Goal: Transaction & Acquisition: Purchase product/service

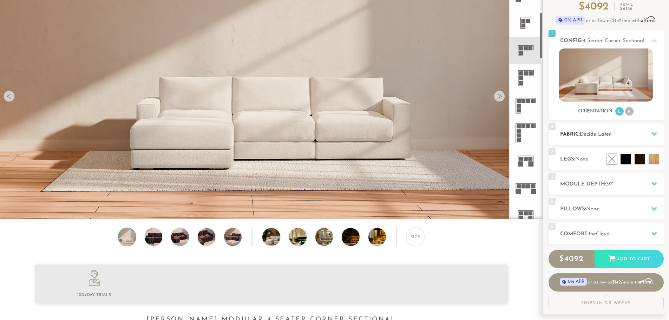
scroll to position [70, 0]
click at [596, 182] on h2 "Module Depth: 39 "" at bounding box center [612, 184] width 104 height 8
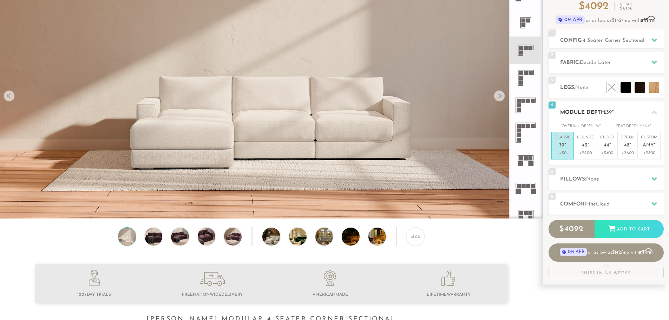
click at [606, 110] on h2 "Module Depth: 39 "" at bounding box center [612, 113] width 104 height 8
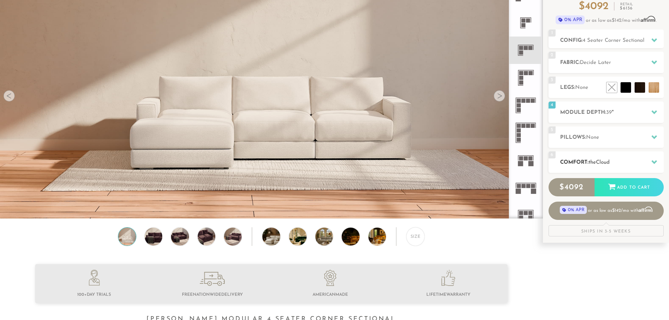
click at [596, 161] on span "the" at bounding box center [592, 162] width 7 height 5
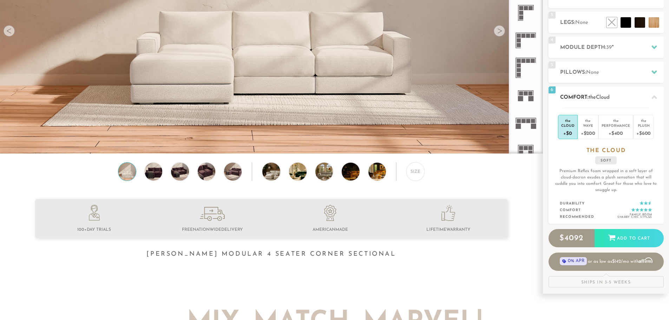
scroll to position [140, 0]
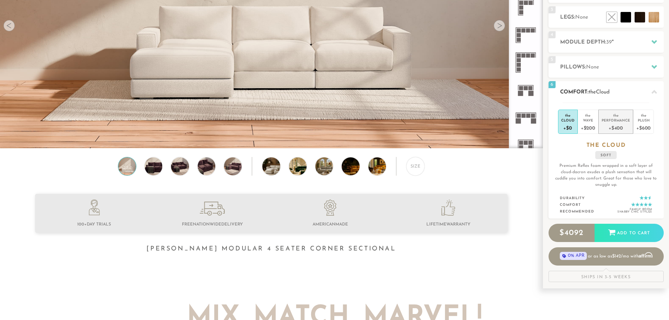
click at [617, 124] on div "+$400" at bounding box center [616, 128] width 28 height 10
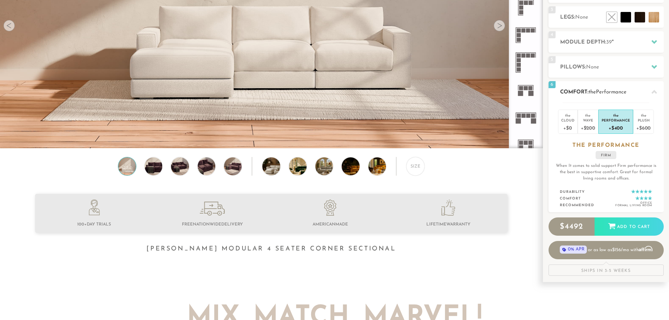
click at [599, 127] on li "the Performance +$400" at bounding box center [615, 122] width 35 height 24
click at [593, 127] on div "+$200" at bounding box center [588, 128] width 14 height 10
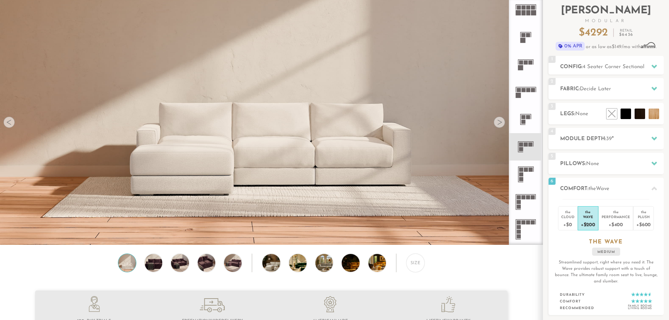
scroll to position [36, 0]
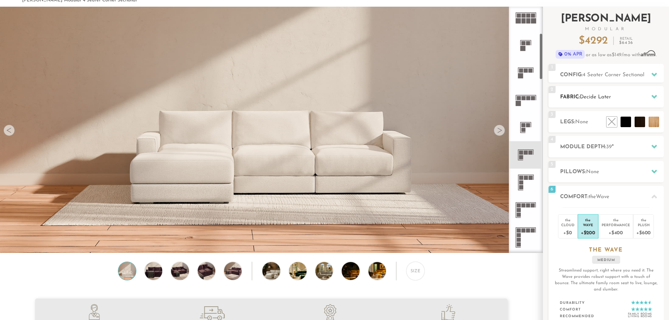
click at [585, 97] on span "Decide Later" at bounding box center [595, 96] width 31 height 5
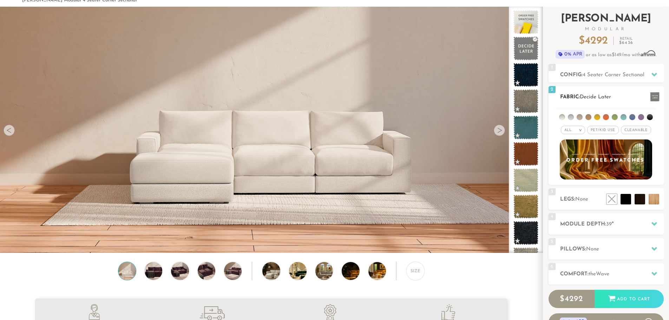
click at [604, 131] on span "Pet/Kid Use x" at bounding box center [603, 130] width 32 height 8
click at [631, 116] on li at bounding box center [632, 117] width 6 height 6
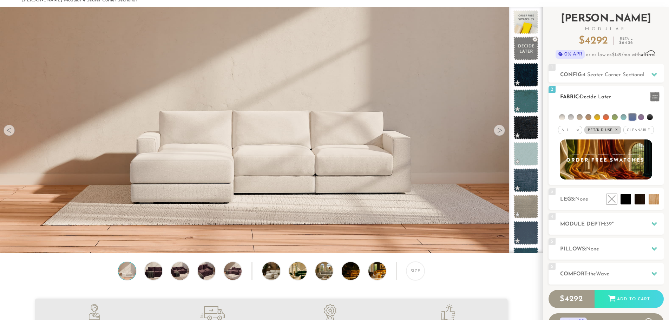
click at [607, 128] on span "Pet/Kid Use x" at bounding box center [602, 130] width 37 height 8
click at [598, 129] on span "Pet/Kid Use x" at bounding box center [603, 130] width 32 height 8
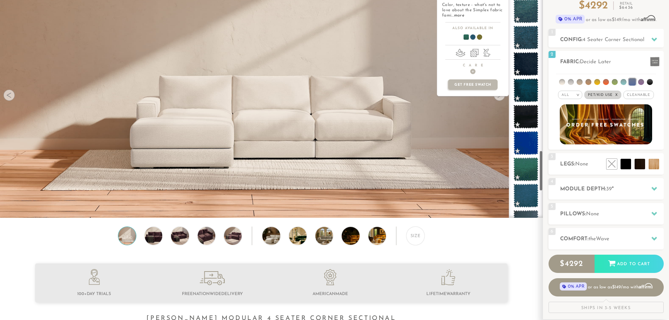
scroll to position [1081, 0]
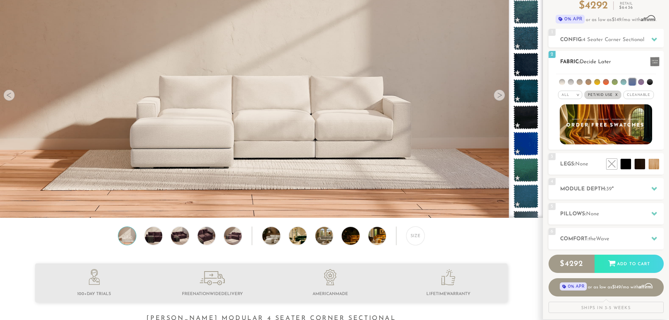
click at [636, 94] on span "Cleanable x" at bounding box center [638, 95] width 30 height 8
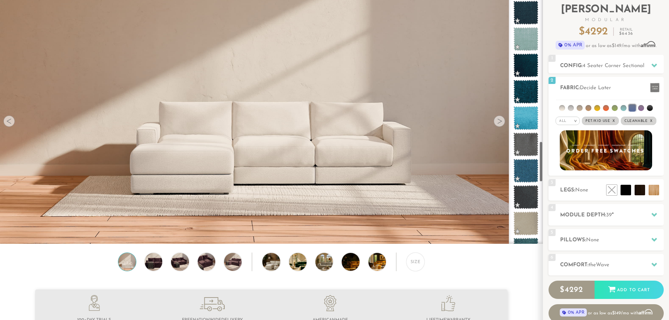
scroll to position [0, 0]
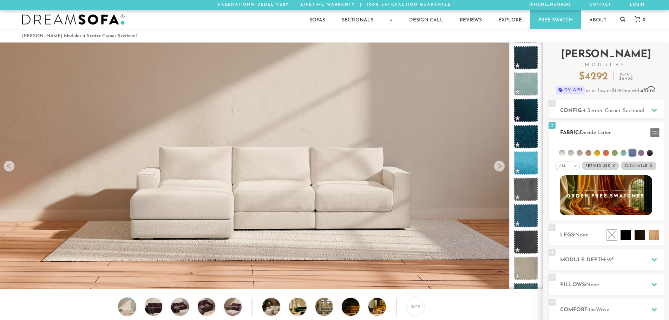
click at [631, 151] on li at bounding box center [632, 152] width 7 height 7
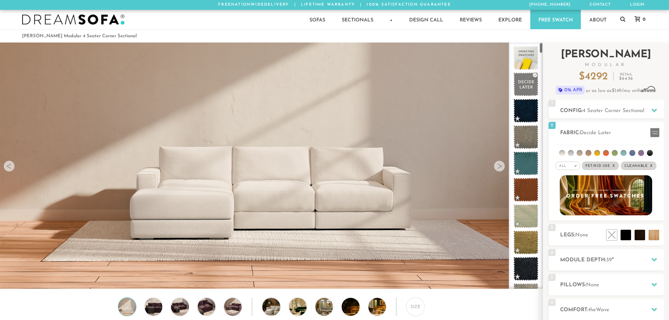
drag, startPoint x: 540, startPoint y: 154, endPoint x: 553, endPoint y: 44, distance: 111.0
click at [553, 44] on div "Introducing Landon Modular $ 4292 Retail $ 6436 $ 4292 Retail $ 6436 0% APR or …" at bounding box center [606, 216] width 126 height 348
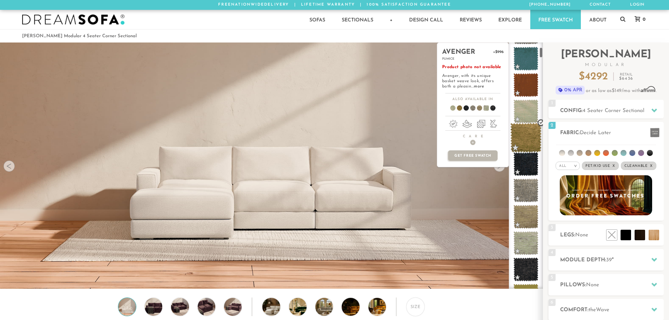
scroll to position [106, 0]
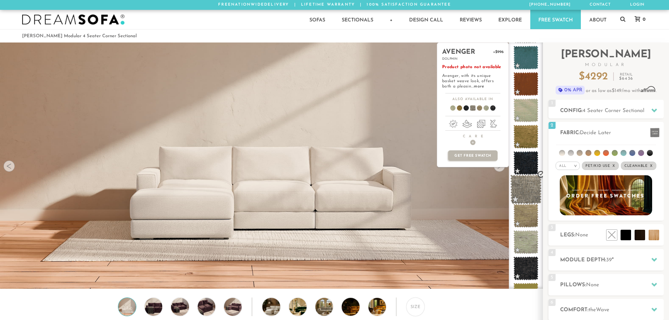
click at [528, 187] on span at bounding box center [525, 190] width 31 height 30
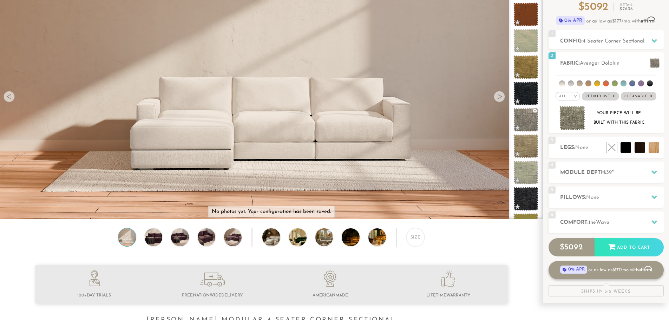
scroll to position [70, 0]
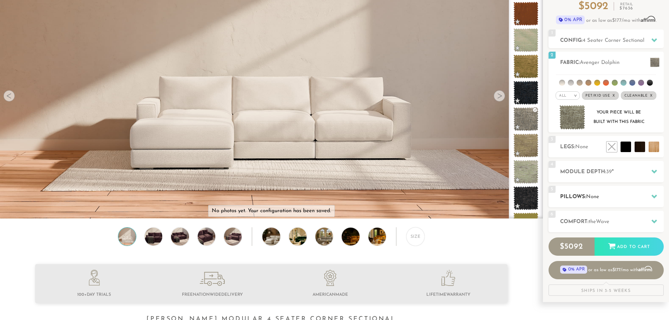
click at [609, 198] on h2 "Pillows: None" at bounding box center [612, 197] width 104 height 8
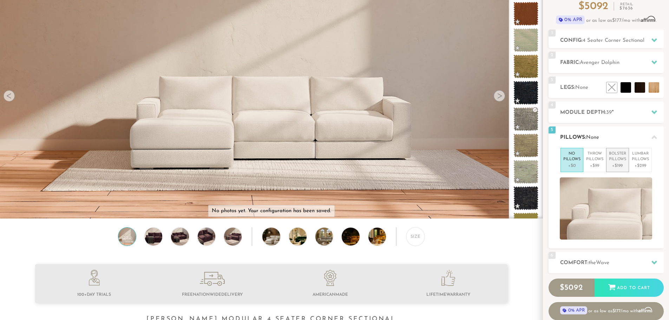
click at [619, 157] on p "Bolster Pillows" at bounding box center [617, 157] width 17 height 12
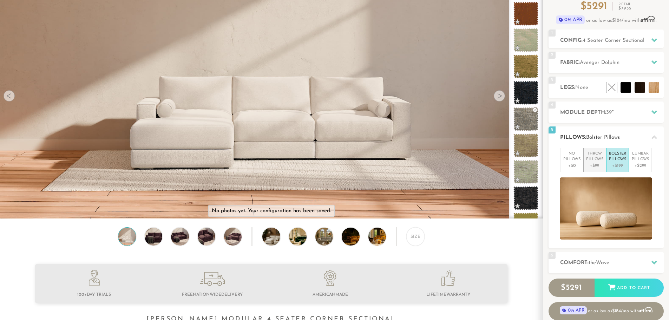
click at [594, 159] on p "Throw Pillows" at bounding box center [594, 157] width 17 height 12
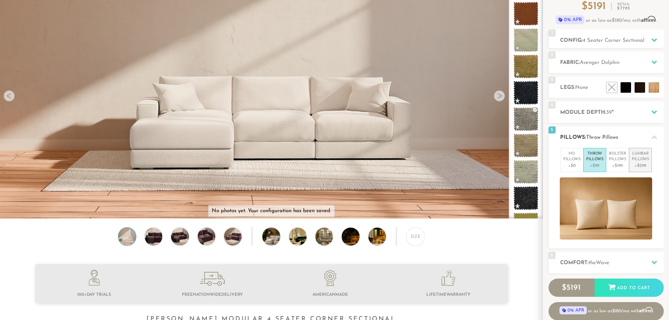
click at [647, 161] on p "Lumbar Pillows" at bounding box center [640, 157] width 17 height 12
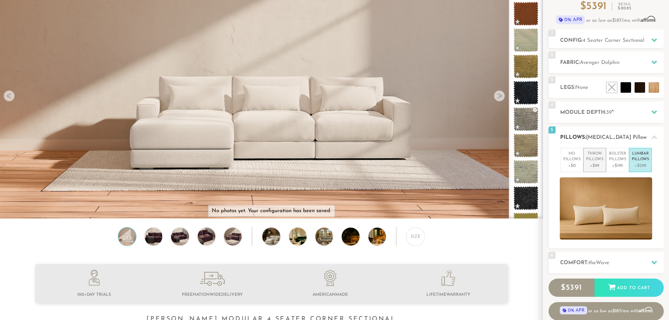
click at [589, 163] on p "+$99" at bounding box center [594, 166] width 17 height 6
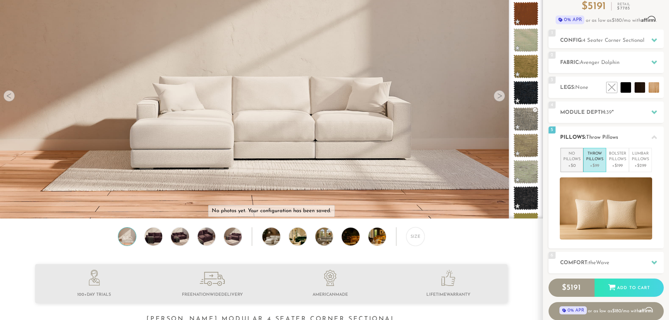
click at [571, 163] on p "+$0" at bounding box center [571, 166] width 17 height 6
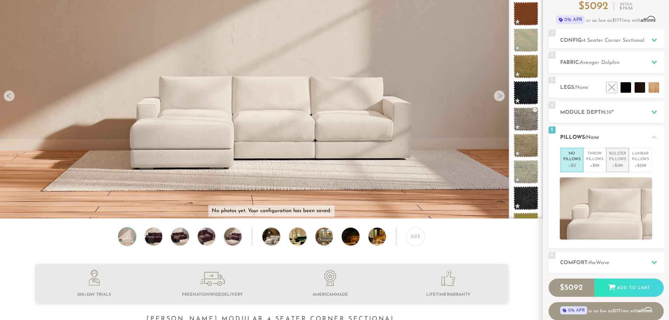
click at [617, 159] on p "Bolster Pillows" at bounding box center [617, 157] width 17 height 12
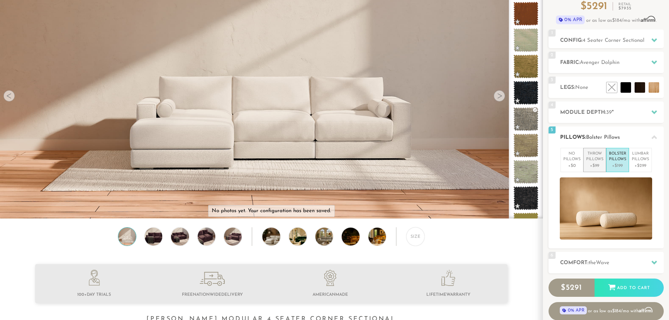
click at [584, 162] on li "Throw Pillows +$99" at bounding box center [594, 160] width 23 height 24
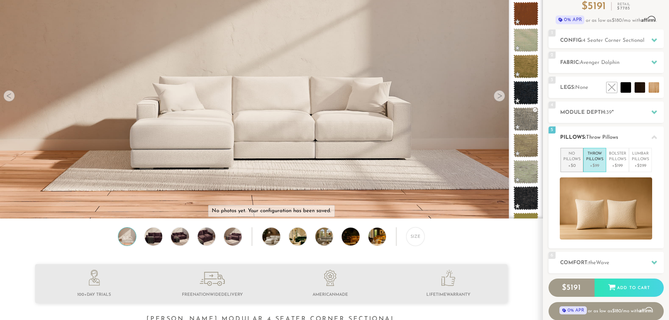
click at [575, 160] on p "No Pillows" at bounding box center [571, 157] width 17 height 12
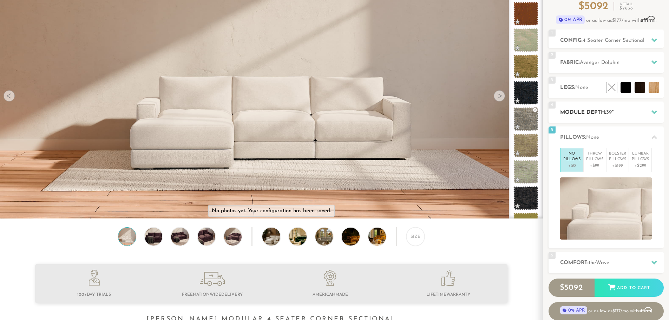
click at [597, 112] on h2 "Module Depth: 39 "" at bounding box center [612, 113] width 104 height 8
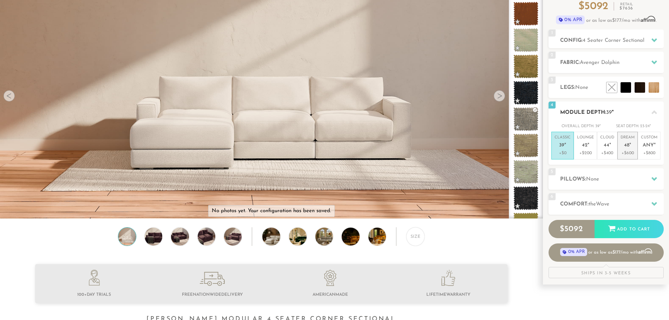
click at [631, 148] on p "Dream 48 "" at bounding box center [627, 142] width 14 height 15
click at [607, 149] on p "Cloud 44 "" at bounding box center [607, 142] width 14 height 15
click at [591, 151] on p "+$200" at bounding box center [585, 153] width 17 height 6
click at [564, 147] on em """ at bounding box center [565, 146] width 2 height 6
click at [585, 148] on p "Lounge 42 "" at bounding box center [585, 142] width 17 height 15
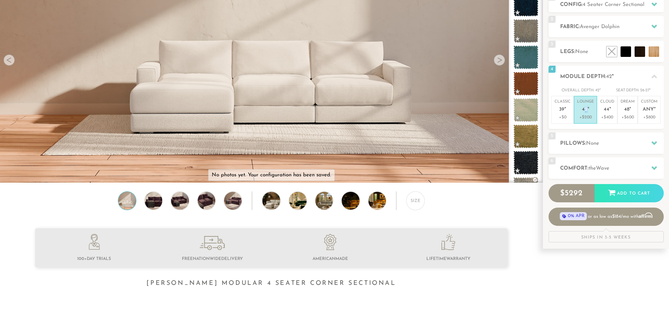
scroll to position [107, 0]
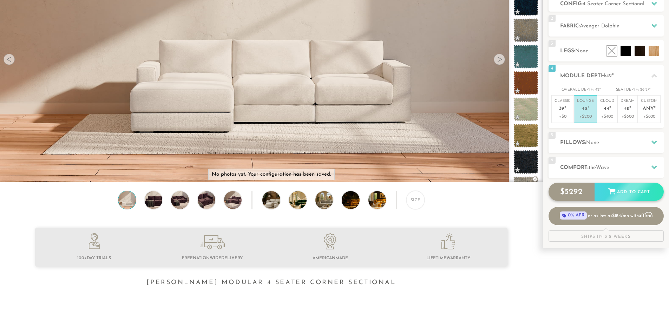
click at [617, 186] on div "Add to Cart" at bounding box center [628, 192] width 69 height 19
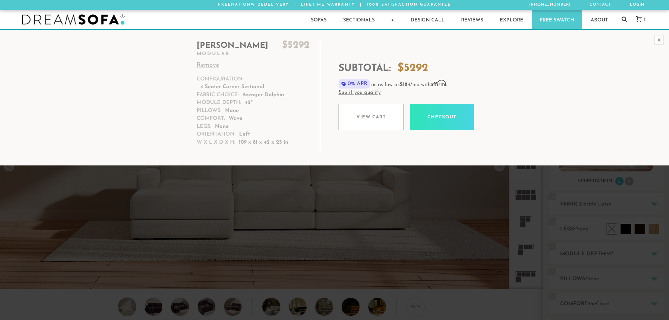
click at [444, 114] on link "Checkout" at bounding box center [442, 117] width 64 height 26
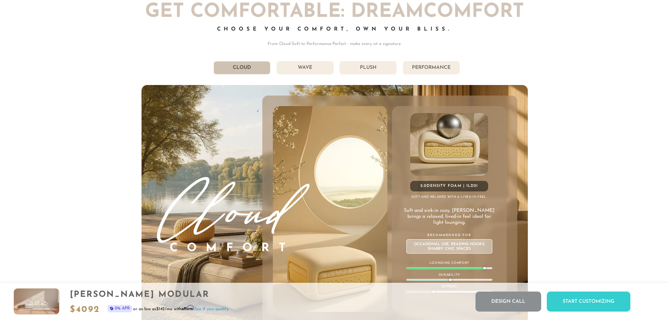
scroll to position [4049, 0]
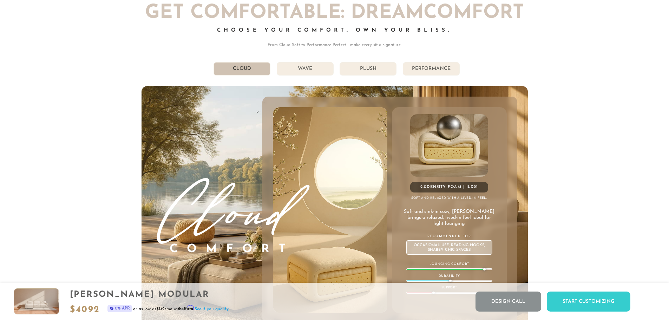
click at [301, 72] on li "Wave" at bounding box center [305, 68] width 57 height 13
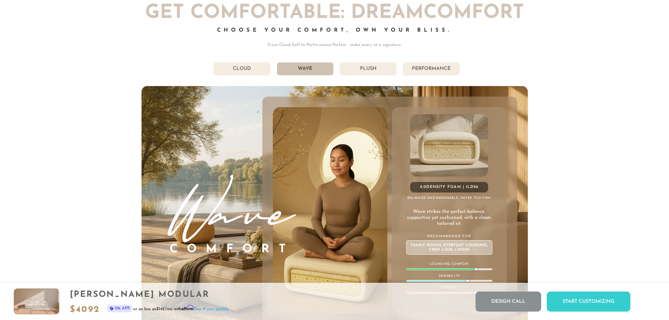
click at [261, 70] on li "Cloud" at bounding box center [241, 68] width 57 height 13
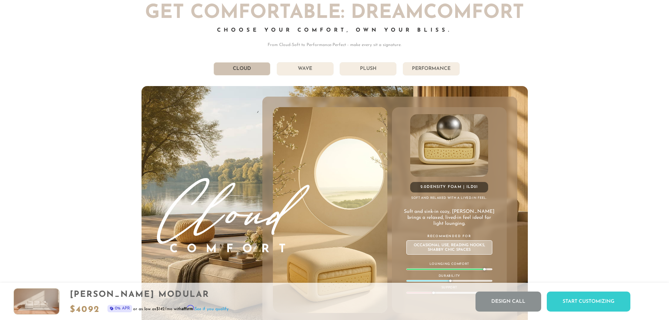
click at [298, 70] on li "Wave" at bounding box center [305, 68] width 57 height 13
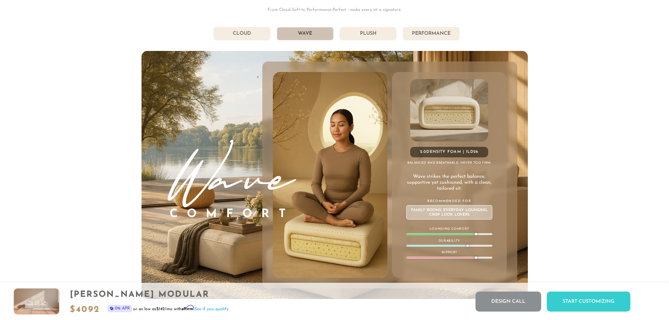
scroll to position [4085, 0]
click at [376, 40] on li "Plush" at bounding box center [368, 32] width 57 height 13
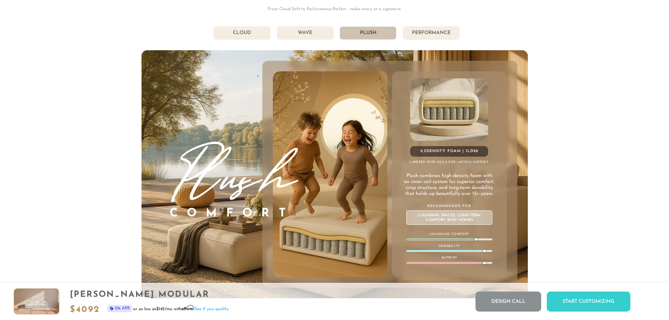
click at [437, 35] on li "Performance" at bounding box center [431, 32] width 57 height 13
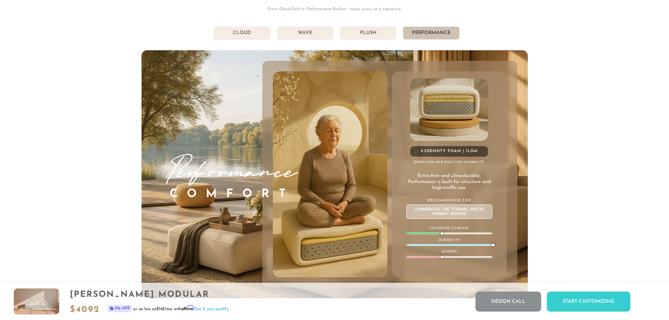
click at [368, 38] on li "Plush" at bounding box center [368, 32] width 57 height 13
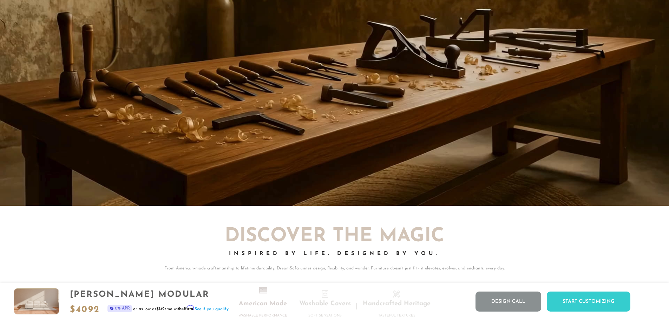
scroll to position [6469, 0]
